Goal: Complete application form

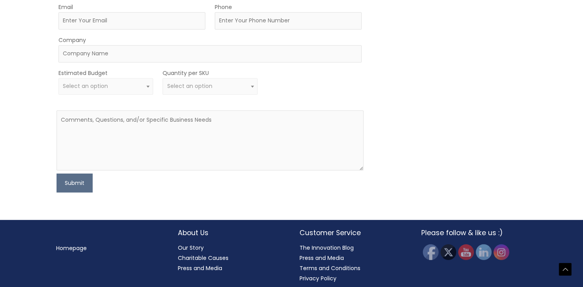
scroll to position [373, 0]
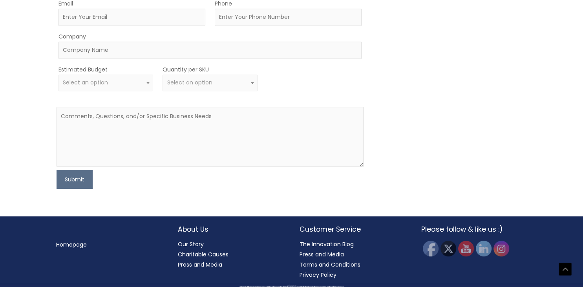
click at [217, 86] on span "Select an option" at bounding box center [210, 82] width 86 height 7
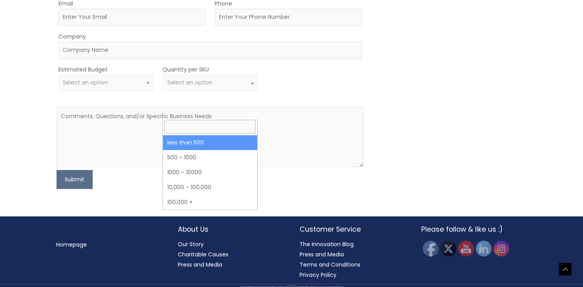
select select "3"
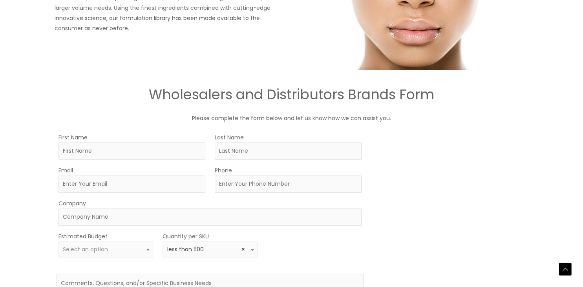
scroll to position [207, 0]
click at [135, 159] on input "First Name" at bounding box center [132, 149] width 147 height 17
type input "m"
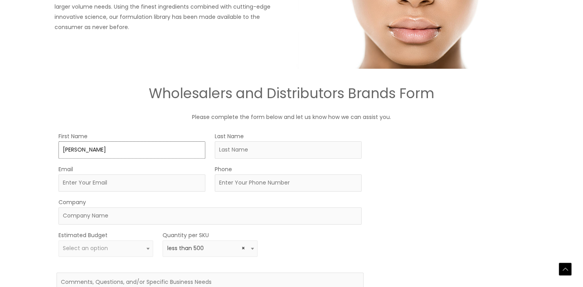
type input "MUSTAFA"
click at [219, 159] on input "Last Name" at bounding box center [288, 149] width 147 height 17
type input "MENGUC"
click at [96, 185] on input "Email" at bounding box center [132, 182] width 147 height 17
type input "[EMAIL_ADDRESS][DOMAIN_NAME]"
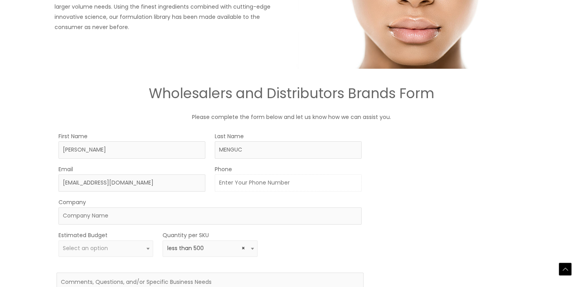
click at [238, 192] on input "Phone" at bounding box center [288, 182] width 147 height 17
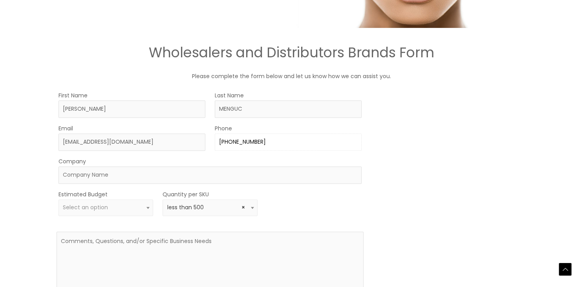
scroll to position [331, 0]
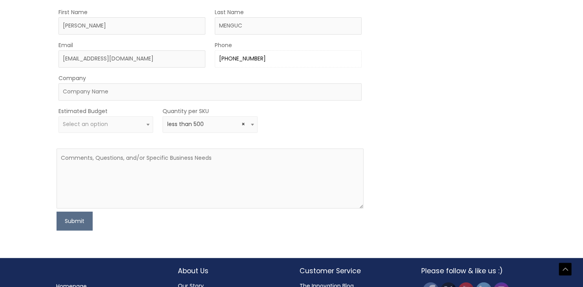
type input "+13863800517"
click at [97, 101] on input "Company" at bounding box center [210, 91] width 303 height 17
type input "a"
type input "ARDEN STORES LTD"
click at [76, 128] on span "Select an option" at bounding box center [85, 124] width 45 height 8
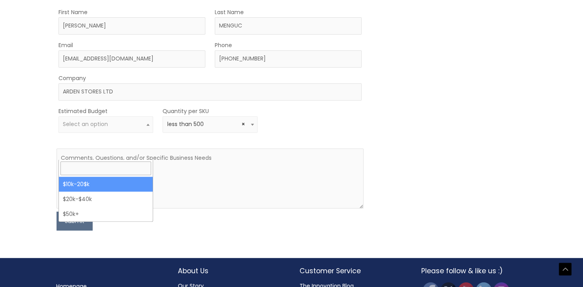
select select "10000"
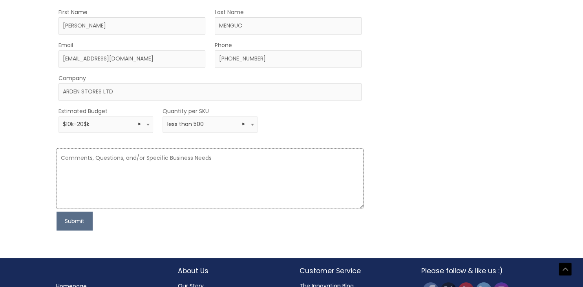
click at [120, 195] on textarea at bounding box center [210, 178] width 307 height 60
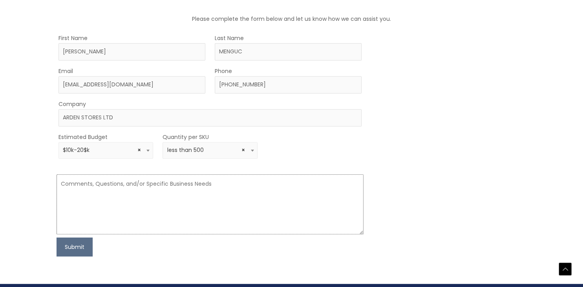
scroll to position [373, 0]
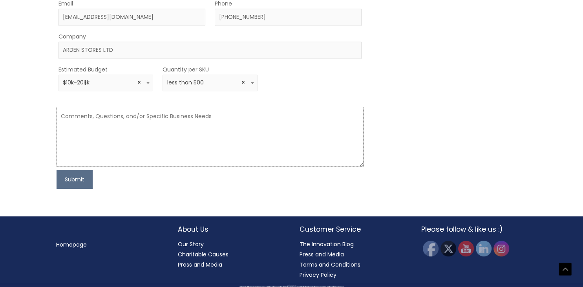
click at [114, 167] on textarea at bounding box center [210, 137] width 307 height 60
paste textarea "Hello, I trade on Amazon UK. I mainly sell cosmetics and personal care products."
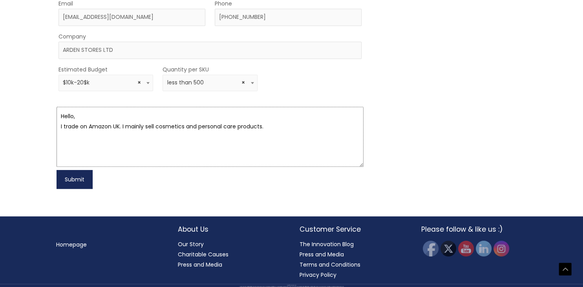
type textarea "Hello, I trade on Amazon UK. I mainly sell cosmetics and personal care products."
click at [81, 189] on button "Submit" at bounding box center [75, 179] width 36 height 19
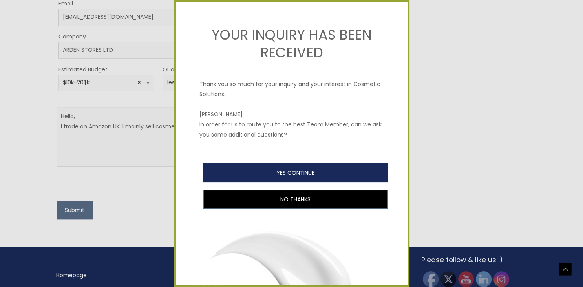
click at [250, 169] on button "YES CONTINUE" at bounding box center [295, 172] width 185 height 19
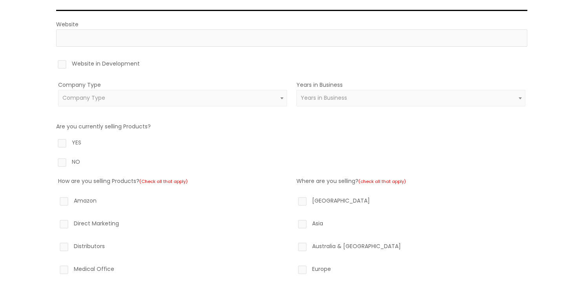
scroll to position [124, 0]
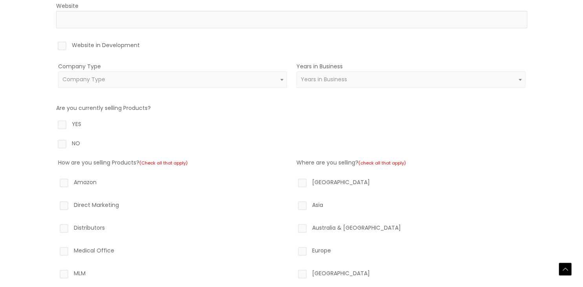
click at [86, 181] on label "Amazon" at bounding box center [172, 183] width 229 height 13
click at [55, 181] on input "Amazon" at bounding box center [52, 179] width 5 height 5
checkbox input "true"
click at [64, 121] on label "YES" at bounding box center [291, 125] width 471 height 13
click at [53, 121] on input "YES" at bounding box center [50, 121] width 5 height 5
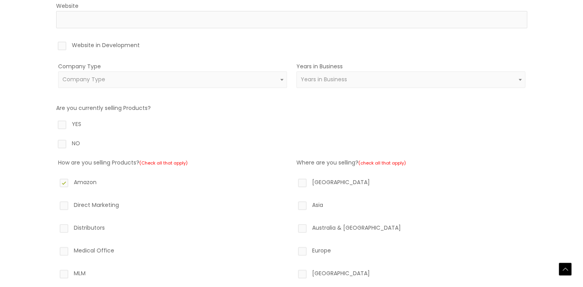
radio input "true"
click at [101, 83] on span "Company Type" at bounding box center [83, 79] width 43 height 8
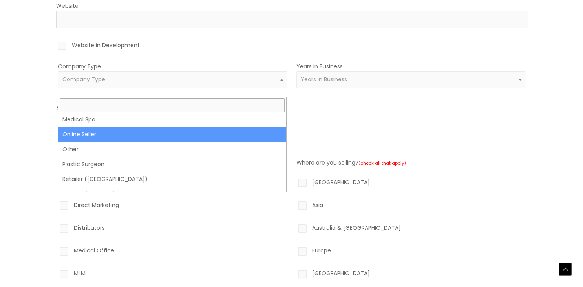
scroll to position [190, 0]
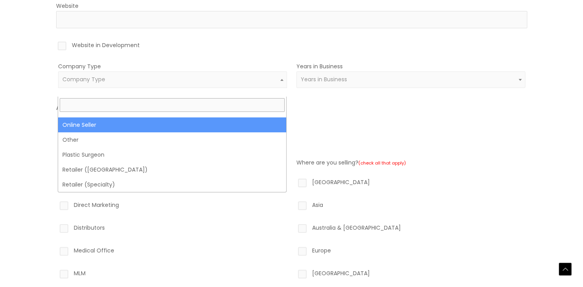
select select "21"
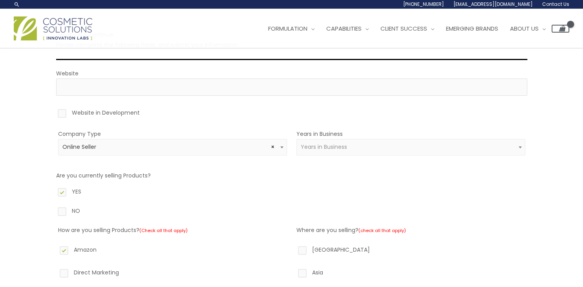
scroll to position [41, 0]
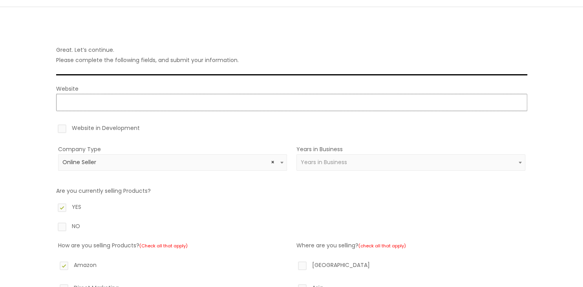
click at [125, 101] on input "Website" at bounding box center [291, 102] width 471 height 17
type input "https://www.amazon.co.uk"
click at [81, 131] on label "Website in Development" at bounding box center [291, 129] width 471 height 13
click at [53, 128] on input "Website in Development" at bounding box center [50, 125] width 5 height 5
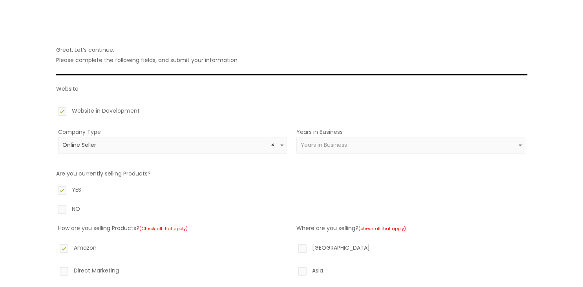
click at [64, 112] on label "Website in Development" at bounding box center [291, 112] width 471 height 13
click at [53, 111] on input "Website in Development" at bounding box center [50, 108] width 5 height 5
checkbox input "false"
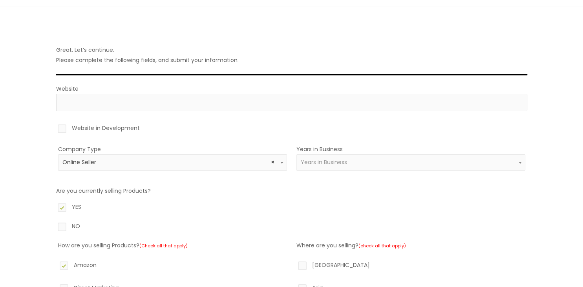
click at [67, 128] on label "Website in Development" at bounding box center [291, 129] width 471 height 13
click at [53, 128] on input "Website in Development" at bounding box center [50, 125] width 5 height 5
checkbox input "true"
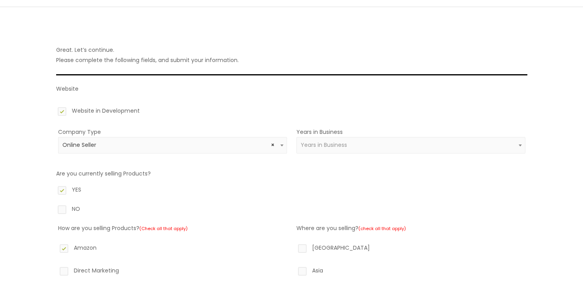
click at [327, 147] on span "Years in Business" at bounding box center [324, 145] width 46 height 8
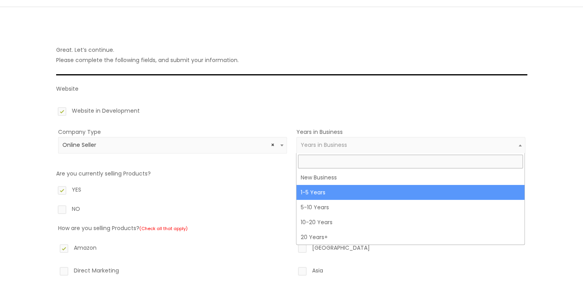
select select "2"
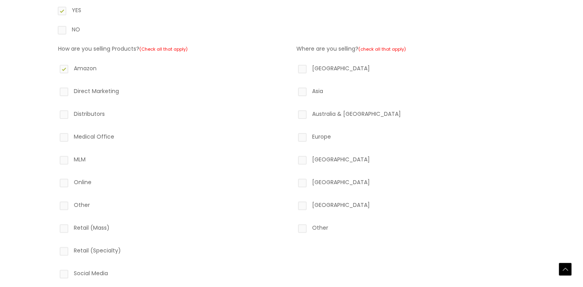
scroll to position [207, 0]
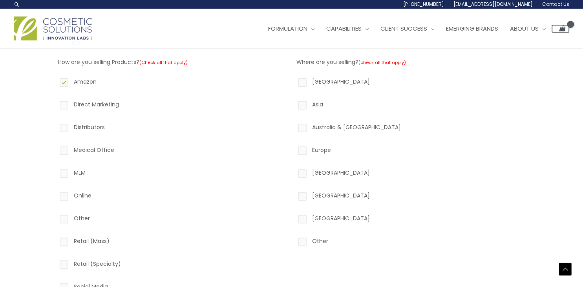
click at [326, 151] on label "Europe" at bounding box center [410, 151] width 229 height 13
click at [294, 150] on input "Europe" at bounding box center [291, 147] width 5 height 5
checkbox input "true"
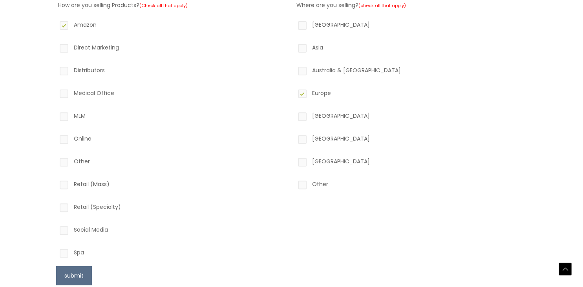
scroll to position [355, 0]
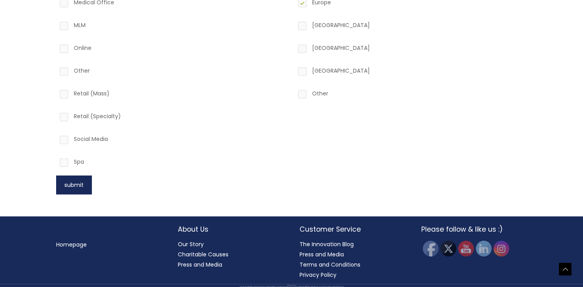
click at [84, 181] on button "submit" at bounding box center [74, 185] width 36 height 19
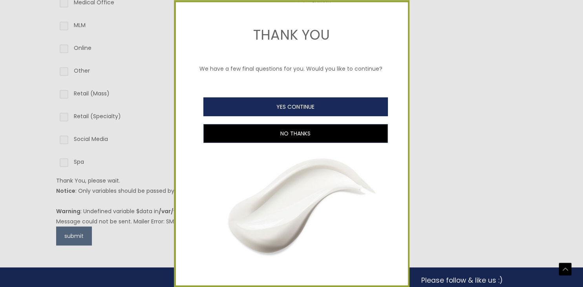
click at [299, 101] on button "YES CONTINUE" at bounding box center [295, 106] width 185 height 19
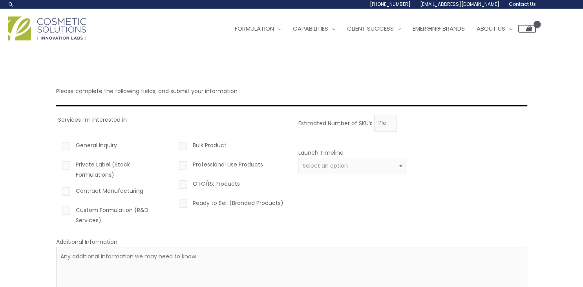
click at [556, 73] on div "Please complete the following fields, and submit your information. Services I’m…" at bounding box center [291, 199] width 583 height 302
click at [403, 77] on div "Please complete the following fields, and submit your information. Services I’m…" at bounding box center [291, 199] width 471 height 258
click at [406, 77] on div "Please complete the following fields, and submit your information. Services I’m…" at bounding box center [291, 199] width 471 height 258
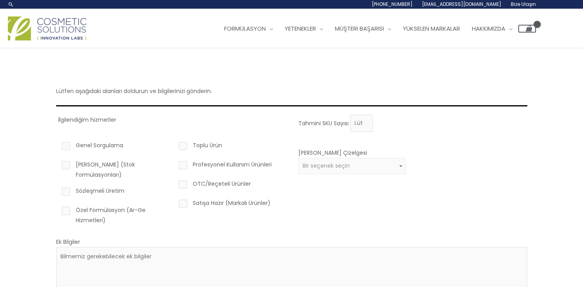
click at [223, 204] on label "Satışa Hazır (Markalı Ürünler)" at bounding box center [231, 204] width 108 height 13
click at [174, 203] on input "Satışa Hazır (Markalı Ürünler)" at bounding box center [171, 200] width 5 height 5
checkbox input "true"
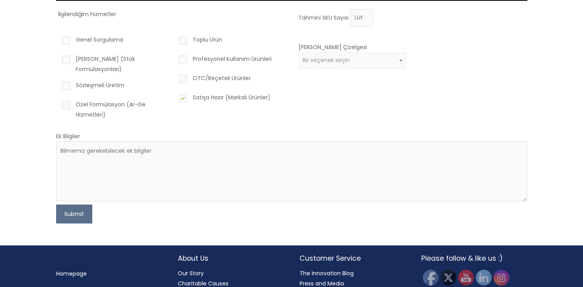
scroll to position [124, 0]
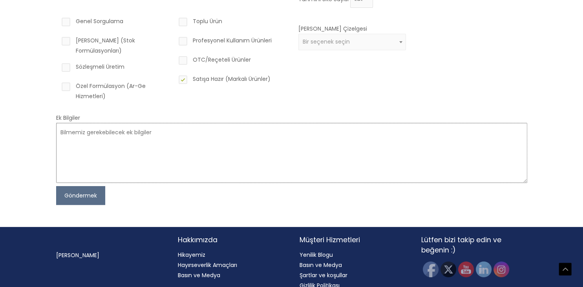
click at [128, 131] on textarea at bounding box center [291, 153] width 471 height 60
click at [95, 194] on button "Göndermek" at bounding box center [80, 195] width 49 height 19
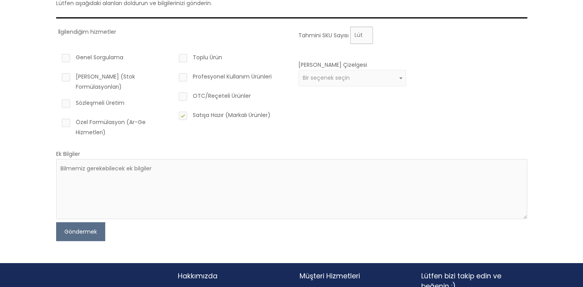
scroll to position [0, 0]
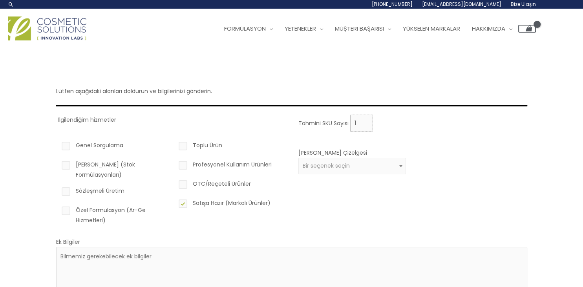
click at [365, 122] on input "1" at bounding box center [361, 123] width 23 height 17
click at [365, 122] on input "2" at bounding box center [361, 123] width 23 height 17
click at [365, 122] on input "3" at bounding box center [361, 123] width 23 height 17
click at [365, 122] on input "4" at bounding box center [361, 123] width 23 height 17
click at [365, 122] on input "5" at bounding box center [361, 123] width 23 height 17
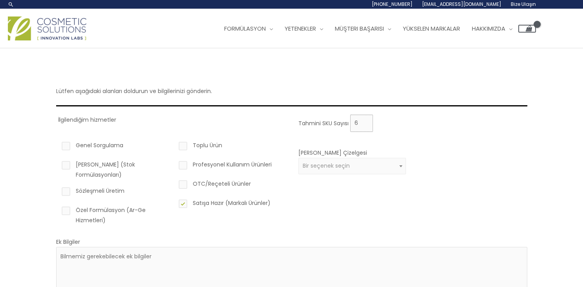
click at [365, 122] on input "6" at bounding box center [361, 123] width 23 height 17
click at [365, 122] on input "7" at bounding box center [361, 123] width 23 height 17
click at [365, 122] on input "8" at bounding box center [361, 123] width 23 height 17
click at [365, 122] on input "9" at bounding box center [361, 123] width 23 height 17
click at [365, 122] on input "10" at bounding box center [361, 123] width 23 height 17
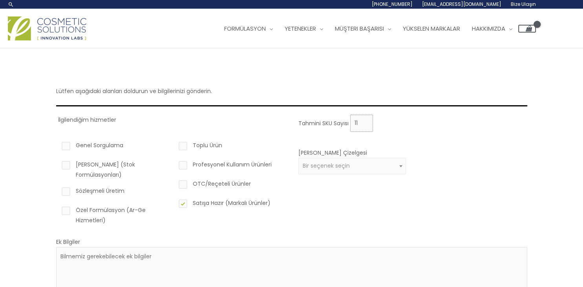
click at [365, 122] on input "11" at bounding box center [361, 123] width 23 height 17
click at [365, 122] on input "12" at bounding box center [361, 123] width 23 height 17
click at [365, 122] on input "13" at bounding box center [361, 123] width 23 height 17
click at [365, 122] on input "14" at bounding box center [361, 123] width 23 height 17
click at [365, 122] on input "15" at bounding box center [361, 123] width 23 height 17
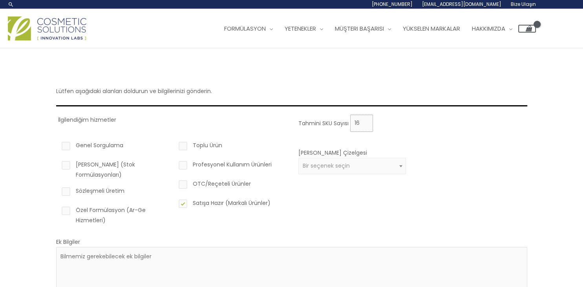
click at [365, 122] on input "16" at bounding box center [361, 123] width 23 height 17
click at [365, 122] on input "17" at bounding box center [361, 123] width 23 height 17
click at [365, 122] on input "18" at bounding box center [361, 123] width 23 height 17
click at [365, 122] on input "19" at bounding box center [361, 123] width 23 height 17
click at [365, 122] on input "20" at bounding box center [361, 123] width 23 height 17
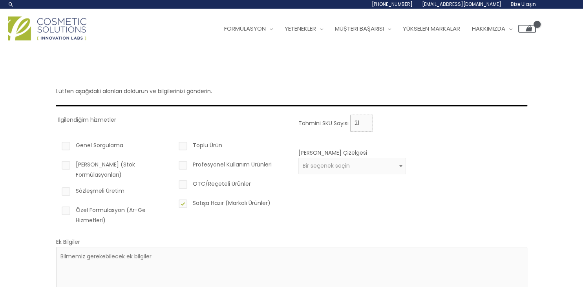
click at [365, 122] on input "21" at bounding box center [361, 123] width 23 height 17
click at [365, 122] on input "22" at bounding box center [361, 123] width 23 height 17
type input "23"
click at [365, 122] on input "23" at bounding box center [361, 123] width 23 height 17
click at [429, 125] on div "Tahmini SKU Sayısı 23" at bounding box center [410, 123] width 225 height 17
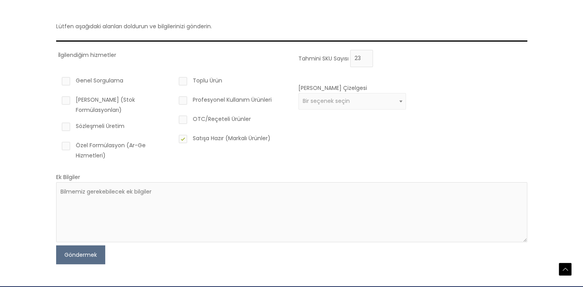
scroll to position [132, 0]
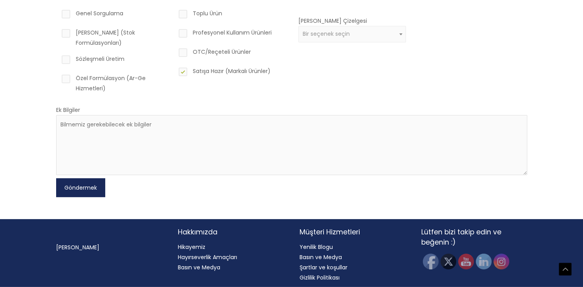
click at [88, 181] on button "Göndermek" at bounding box center [80, 187] width 49 height 19
click at [406, 72] on div "Tahmini SKU Sayısı 23 Lansman Zaman Çizelgesi 0 – 3 ay 4 – 12 ay 1 yıldan fazla…" at bounding box center [410, 41] width 229 height 117
click at [389, 38] on span "Bir seçenek seçin" at bounding box center [352, 33] width 99 height 7
click at [499, 73] on div "Tahmini SKU Sayısı 23 Lansman Zaman Çizelgesi 0 – 3 ay 4 – 12 ay 1 yıldan fazla…" at bounding box center [410, 41] width 229 height 117
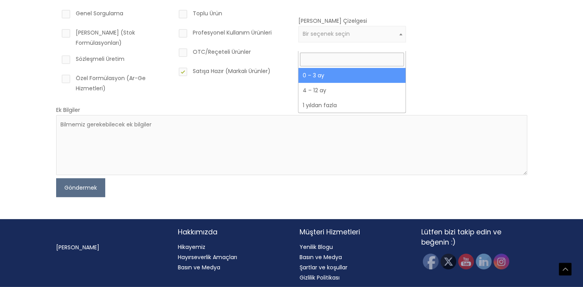
click at [334, 39] on span "Bir seçenek seçin" at bounding box center [352, 34] width 108 height 16
select select "2"
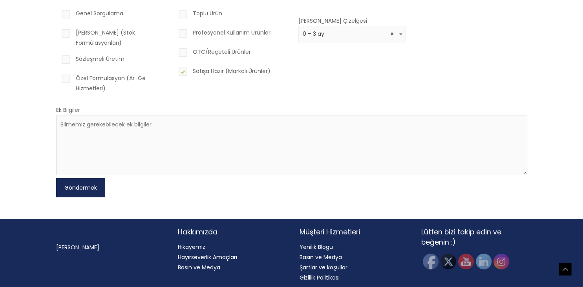
click at [92, 186] on button "Göndermek" at bounding box center [80, 187] width 49 height 19
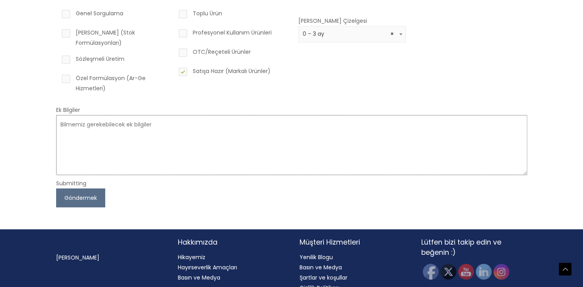
click at [123, 122] on textarea at bounding box center [291, 145] width 471 height 60
click at [87, 122] on textarea "i am sellin on amazon [GEOGRAPHIC_DATA]" at bounding box center [291, 145] width 471 height 60
type textarea "i am selling on amazon [GEOGRAPHIC_DATA]"
click at [82, 192] on button "Göndermek" at bounding box center [80, 197] width 49 height 19
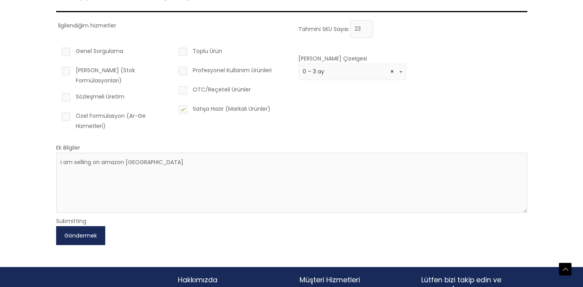
scroll to position [142, 0]
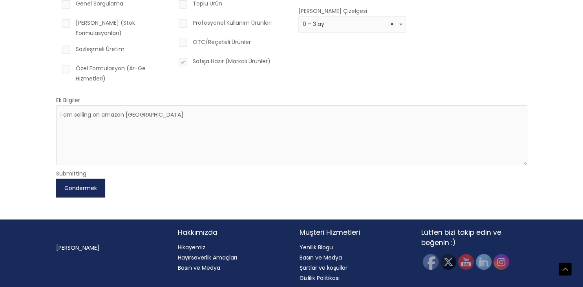
click at [84, 180] on button "Göndermek" at bounding box center [80, 188] width 49 height 19
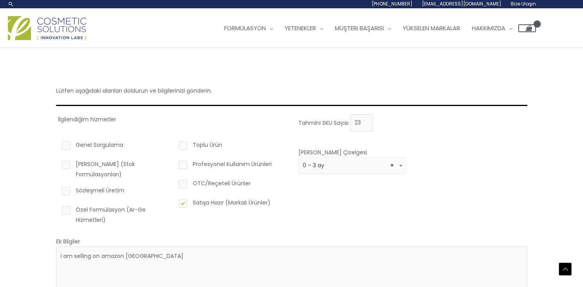
scroll to position [0, 0]
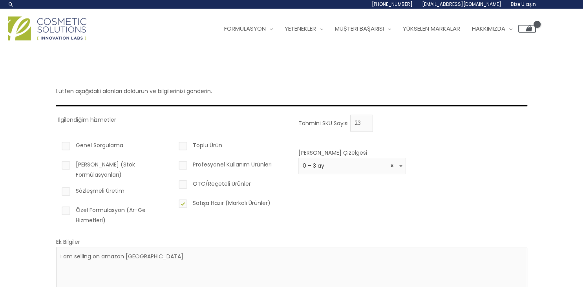
click at [185, 89] on p "Lütfen aşağıdaki alanları doldurun ve bilgilerinizi gönderin." at bounding box center [291, 91] width 471 height 10
click at [76, 148] on label "Genel Sorgulama" at bounding box center [114, 146] width 108 height 13
click at [57, 145] on input "Genel Sorgulama" at bounding box center [54, 142] width 5 height 5
click at [75, 148] on label "Genel Sorgulama" at bounding box center [114, 146] width 108 height 13
click at [57, 145] on input "Genel Sorgulama" at bounding box center [54, 142] width 5 height 5
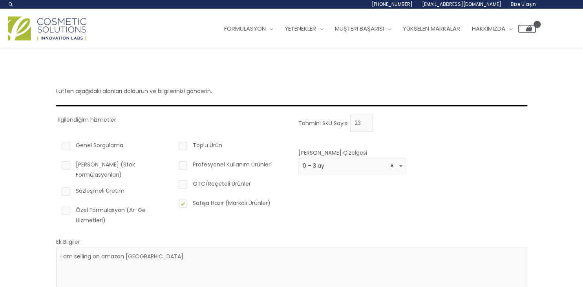
click at [89, 150] on label "Genel Sorgulama" at bounding box center [114, 146] width 108 height 13
click at [57, 145] on input "Genel Sorgulama" at bounding box center [54, 142] width 5 height 5
click at [90, 150] on label "Genel Sorgulama" at bounding box center [114, 146] width 108 height 13
click at [57, 145] on input "Genel Sorgulama" at bounding box center [54, 142] width 5 height 5
checkbox input "false"
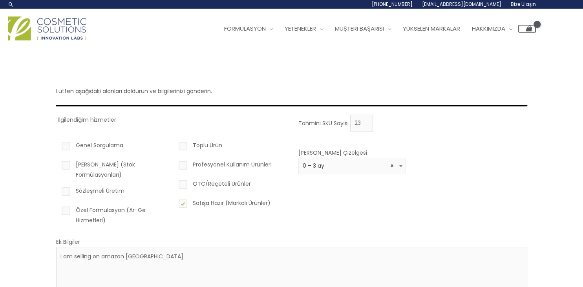
click at [199, 145] on label "Toplu Ürün" at bounding box center [231, 146] width 108 height 13
click at [174, 145] on input "Toplu Ürün" at bounding box center [171, 142] width 5 height 5
checkbox input "true"
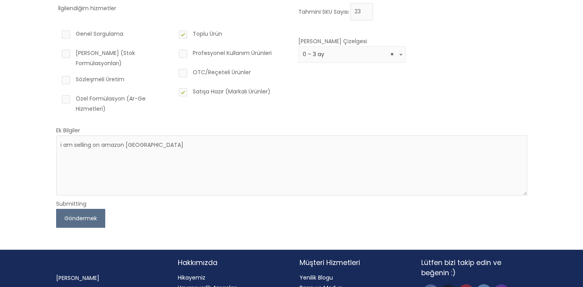
scroll to position [124, 0]
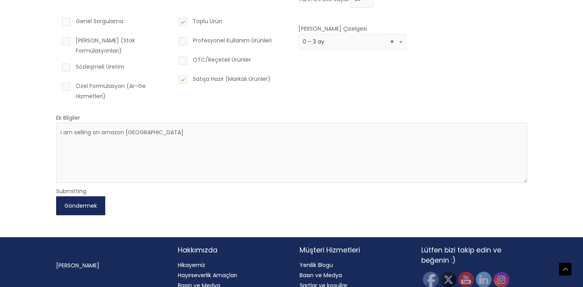
click at [87, 202] on button "Göndermek" at bounding box center [80, 205] width 49 height 19
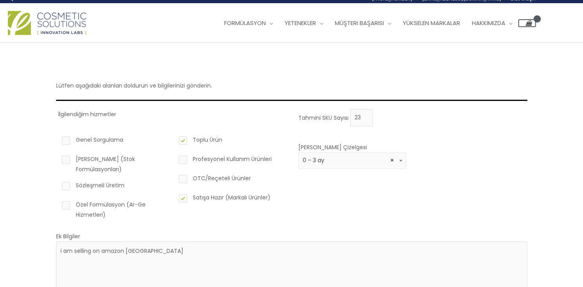
scroll to position [0, 0]
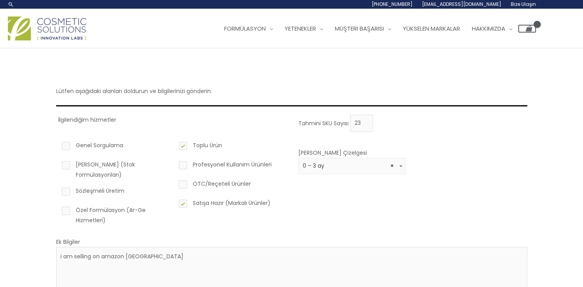
click at [184, 91] on p "Lütfen aşağıdaki alanları doldurun ve bilgilerinizi gönderin." at bounding box center [291, 91] width 471 height 10
click at [183, 90] on p "Lütfen aşağıdaki alanları doldurun ve bilgilerinizi gönderin." at bounding box center [291, 91] width 471 height 10
click at [104, 101] on div "Lütfen aşağıdaki alanları doldurun ve bilgilerinizi gönderin. İlgilendiğim hizm…" at bounding box center [291, 204] width 471 height 269
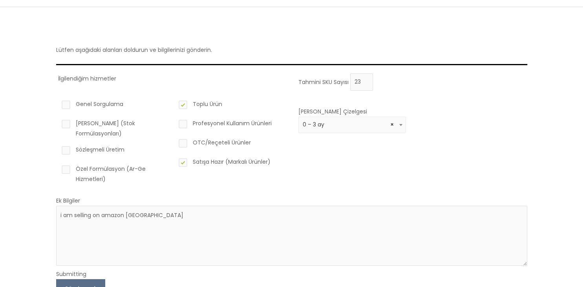
scroll to position [83, 0]
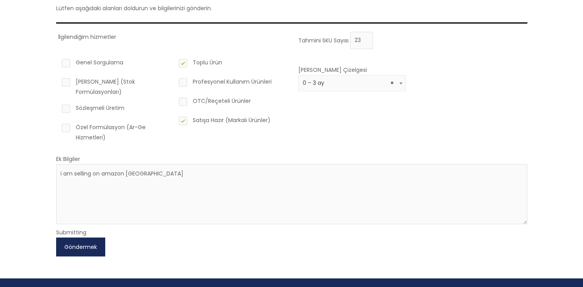
click at [79, 242] on button "Göndermek" at bounding box center [80, 247] width 49 height 19
click at [77, 227] on div "Submitting" at bounding box center [291, 232] width 471 height 10
click at [76, 227] on div "Submitting" at bounding box center [291, 232] width 471 height 10
click at [163, 243] on form "İlgilendiğim hizmetler Genel Sorgulama Özel Marka (Stok Formülasyonları) Sözleş…" at bounding box center [291, 144] width 471 height 225
click at [94, 62] on label "Genel Sorgulama" at bounding box center [114, 63] width 108 height 13
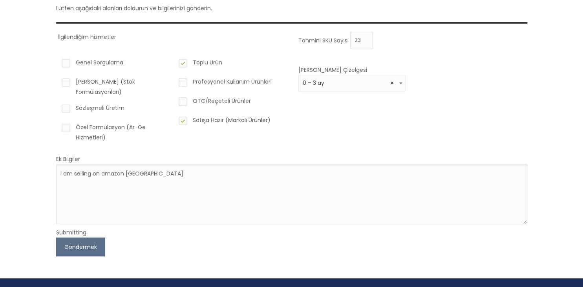
click at [57, 62] on input "Genel Sorgulama" at bounding box center [54, 59] width 5 height 5
checkbox input "true"
click at [366, 42] on input "22" at bounding box center [361, 40] width 23 height 17
click at [366, 42] on input "21" at bounding box center [361, 40] width 23 height 17
click at [366, 42] on input "20" at bounding box center [361, 40] width 23 height 17
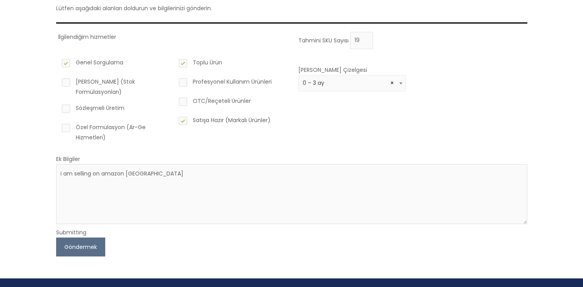
type input "19"
click at [366, 42] on input "19" at bounding box center [361, 40] width 23 height 17
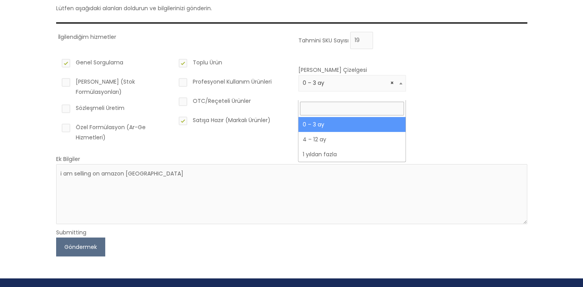
click at [329, 87] on span "× 0 – 3 ay" at bounding box center [352, 82] width 99 height 7
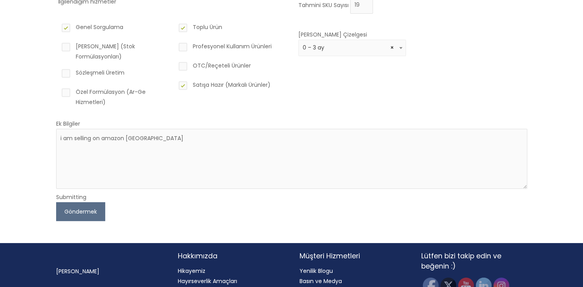
scroll to position [124, 0]
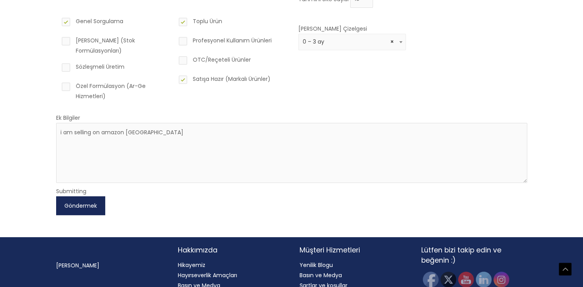
click at [90, 201] on button "Göndermek" at bounding box center [80, 205] width 49 height 19
